Goal: Information Seeking & Learning: Learn about a topic

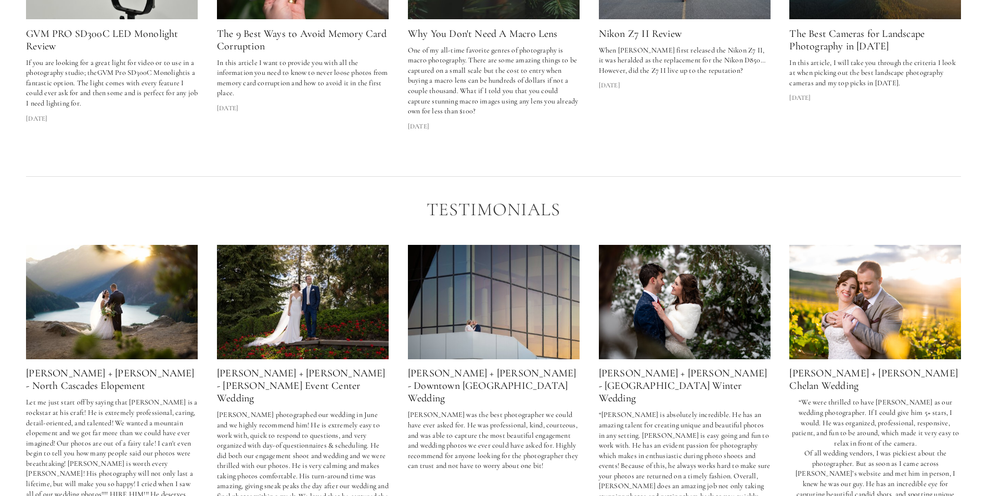
scroll to position [1821, 0]
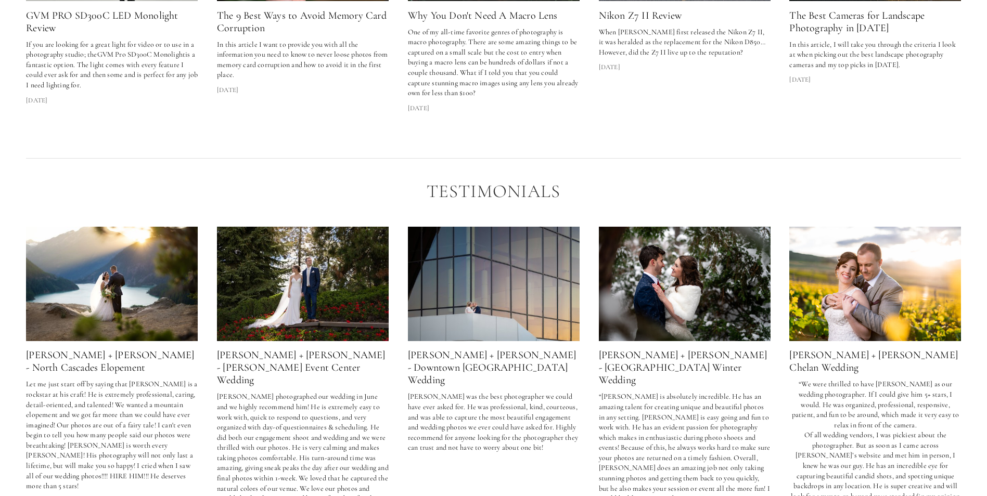
click at [698, 327] on img at bounding box center [685, 284] width 172 height 114
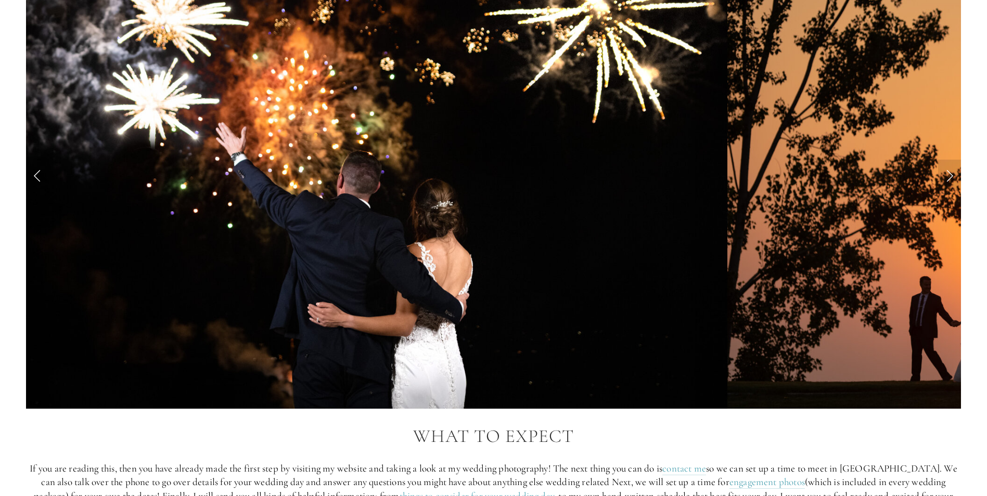
scroll to position [1030, 0]
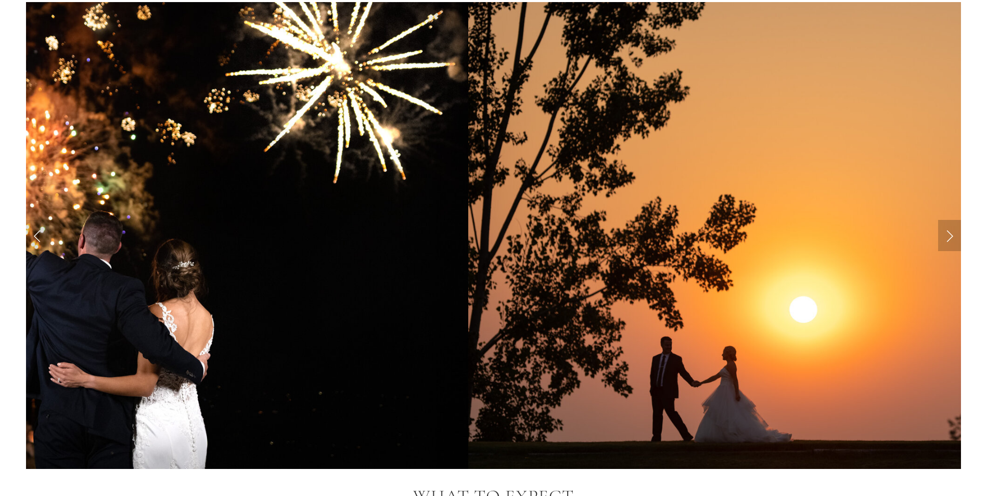
click at [947, 236] on link "Next Slide" at bounding box center [949, 235] width 23 height 31
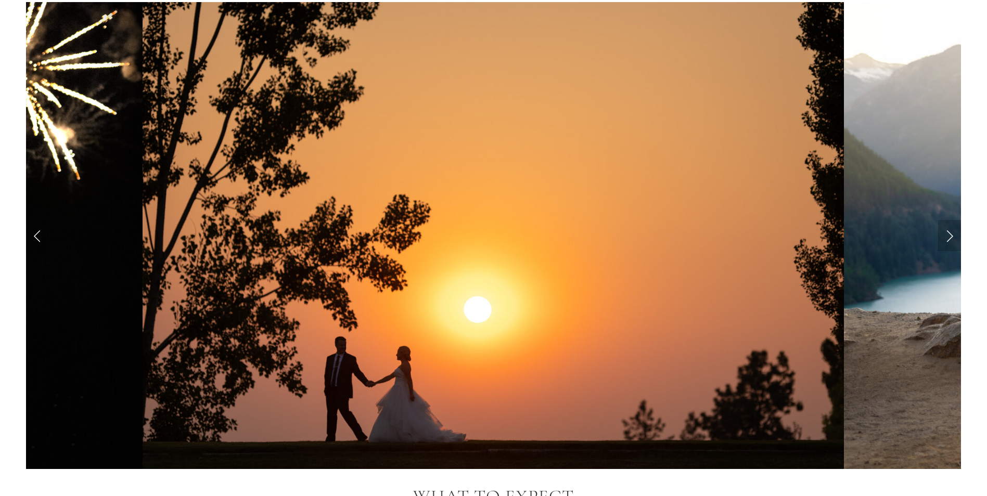
click at [947, 236] on link "Next Slide" at bounding box center [949, 235] width 23 height 31
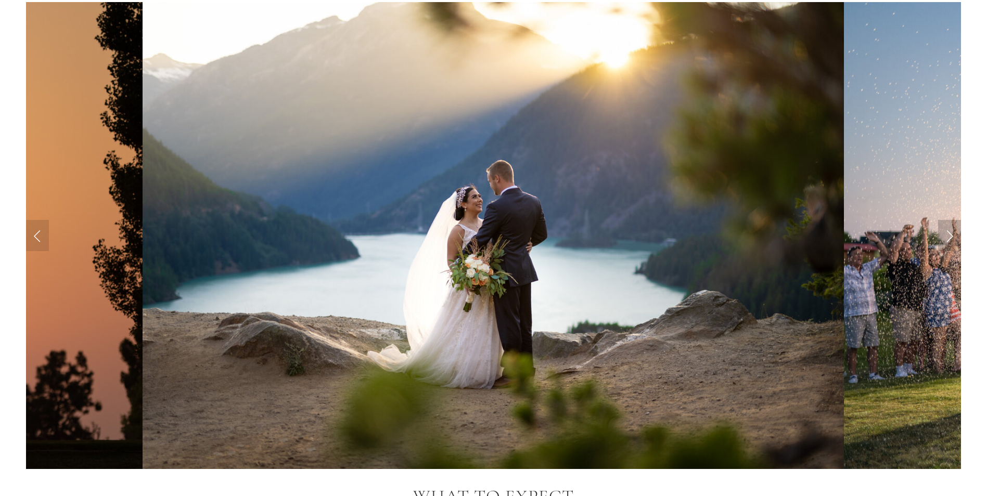
click at [947, 236] on link "Next Slide" at bounding box center [949, 235] width 23 height 31
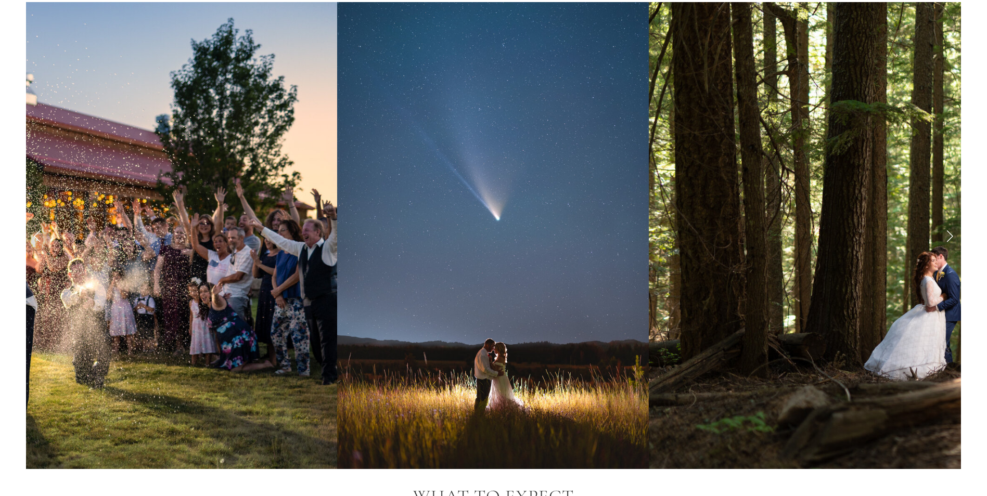
click at [947, 236] on link "Next Slide" at bounding box center [949, 235] width 23 height 31
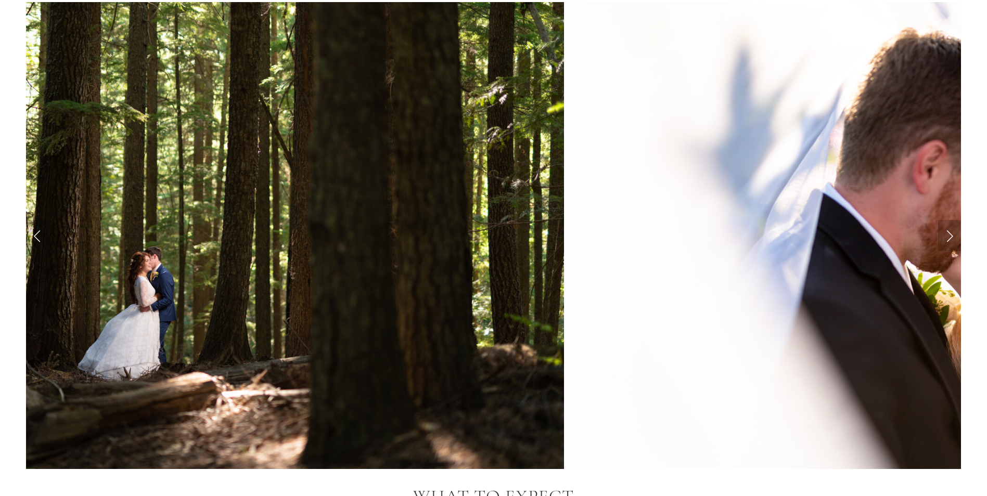
click at [947, 236] on link "Next Slide" at bounding box center [949, 235] width 23 height 31
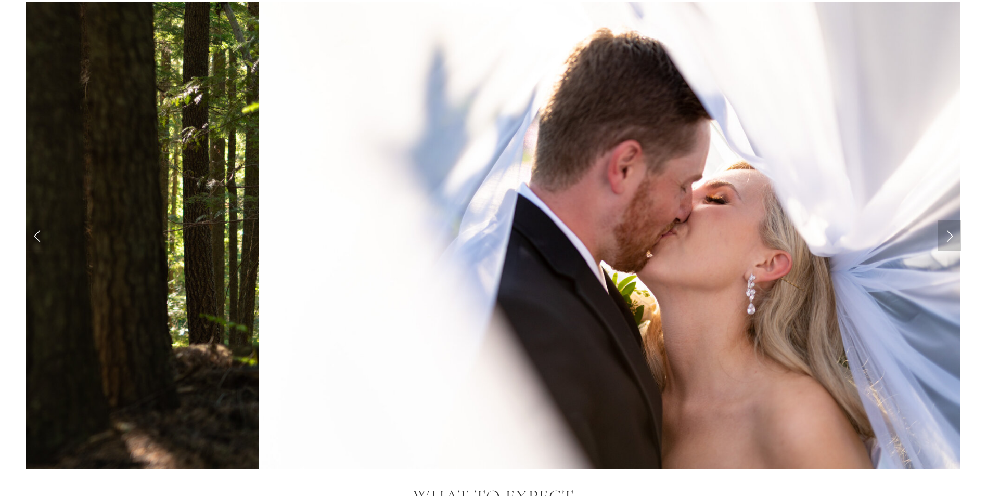
click at [947, 236] on link "Next Slide" at bounding box center [949, 235] width 23 height 31
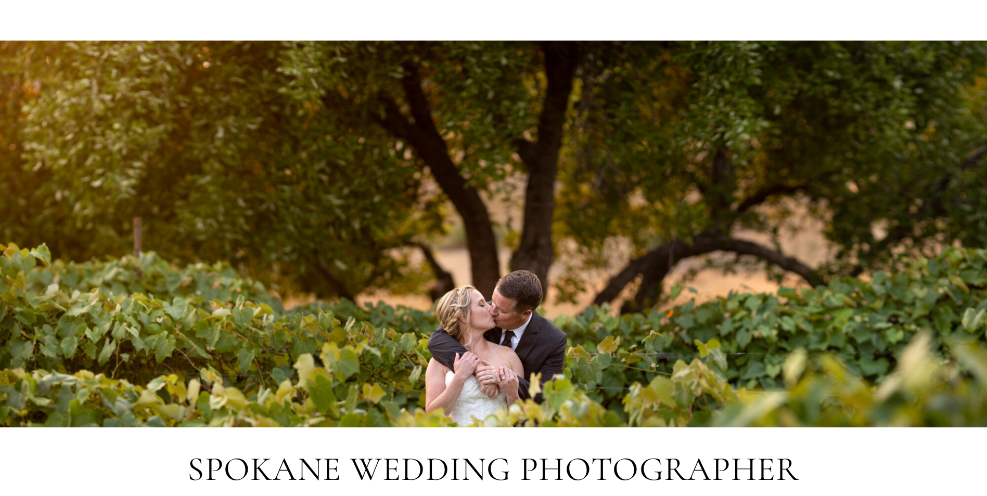
scroll to position [0, 0]
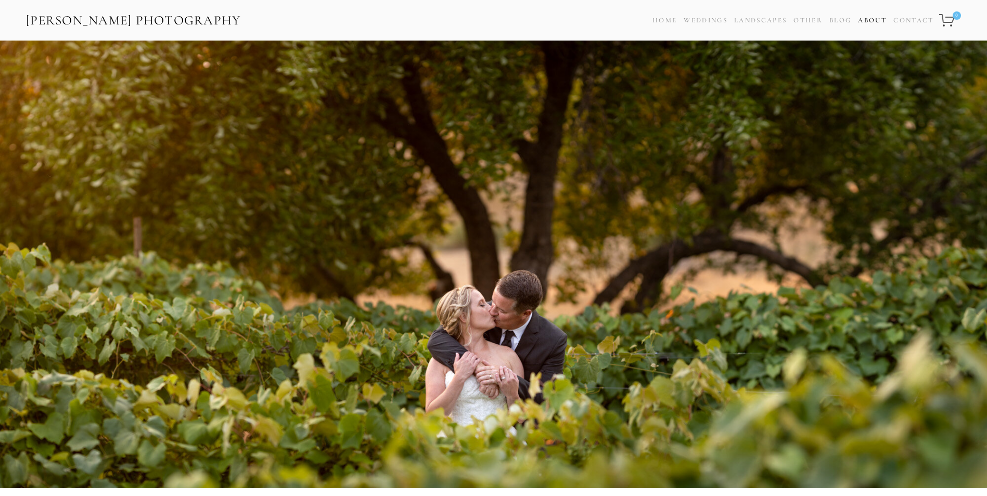
click at [869, 22] on link "About" at bounding box center [872, 20] width 29 height 15
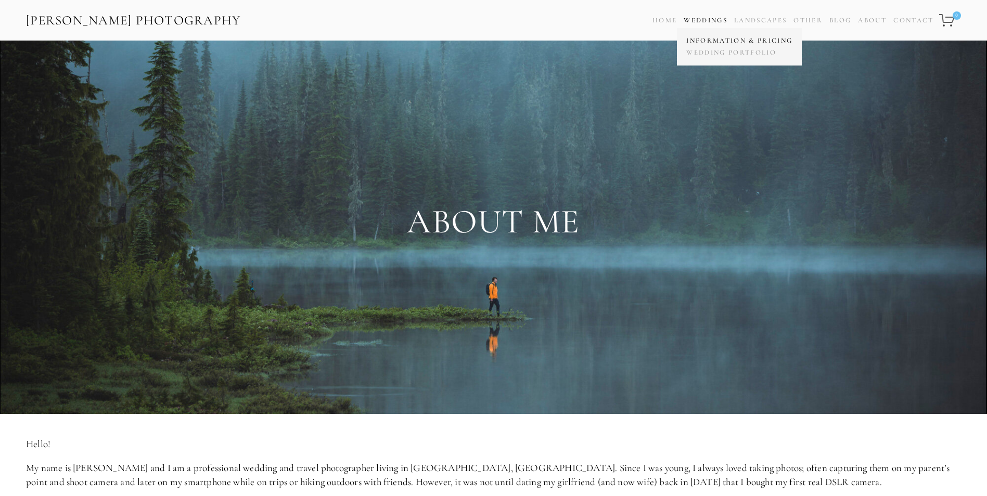
click at [699, 42] on link "Information & Pricing" at bounding box center [739, 41] width 111 height 12
